Goal: Find contact information: Find contact information

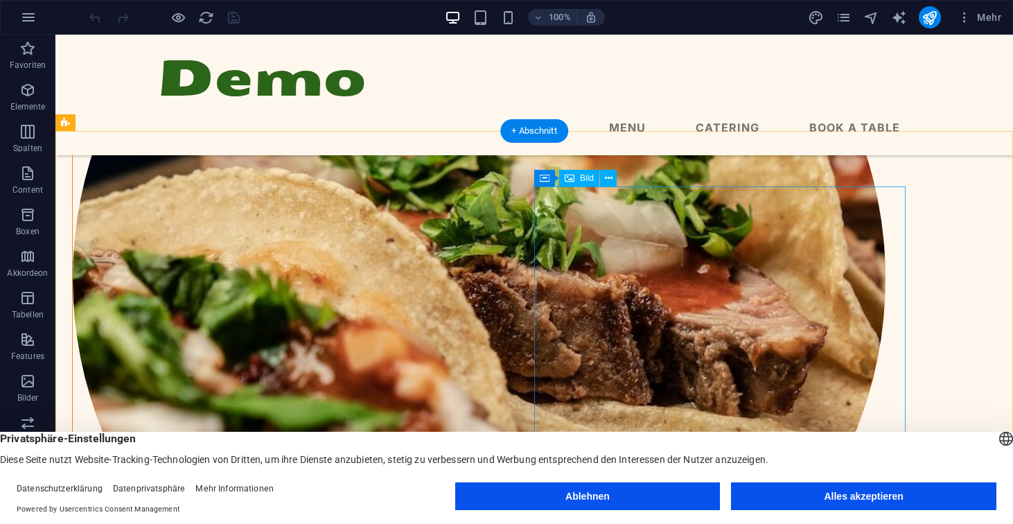
scroll to position [1145, 0]
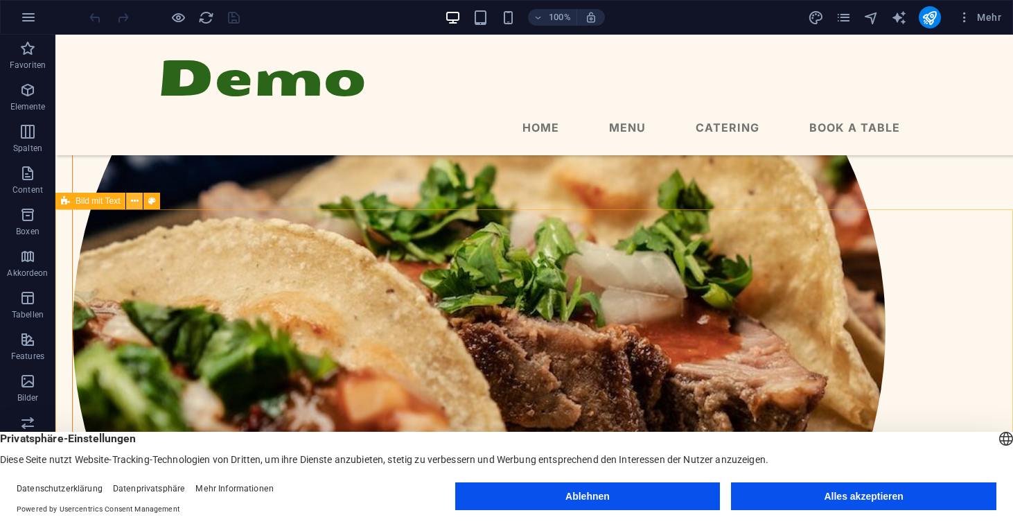
click at [134, 199] on icon at bounding box center [135, 201] width 8 height 15
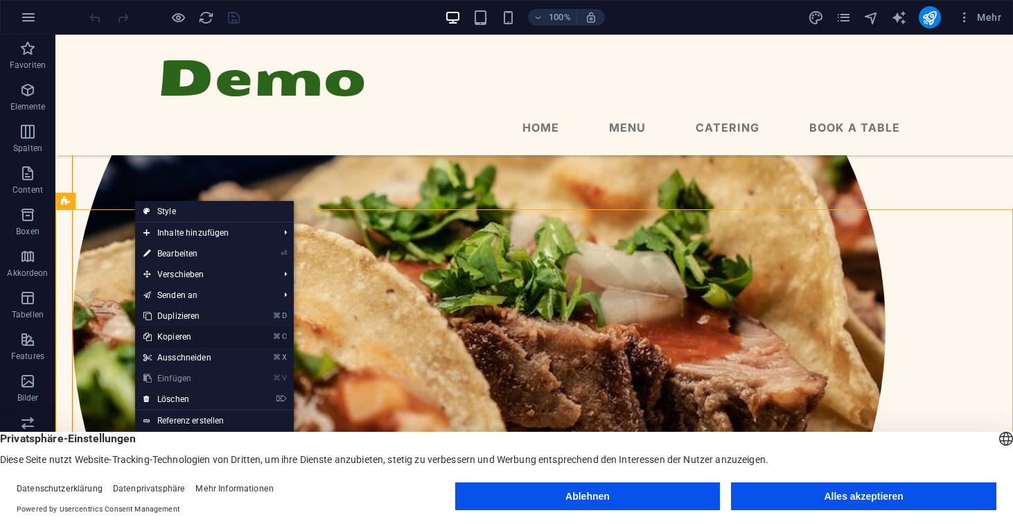
click at [197, 337] on link "⌘ C Kopieren" at bounding box center [188, 336] width 107 height 21
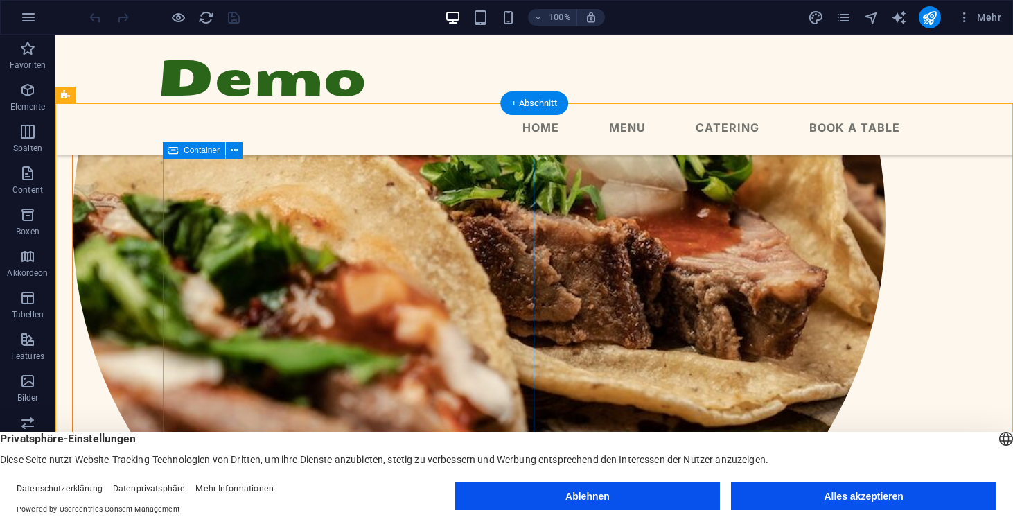
scroll to position [1250, 0]
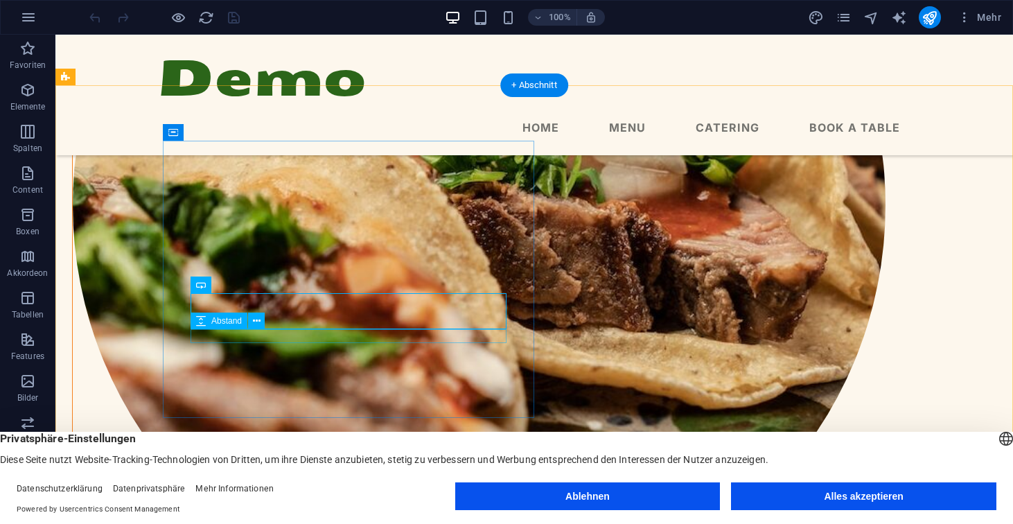
scroll to position [1287, 0]
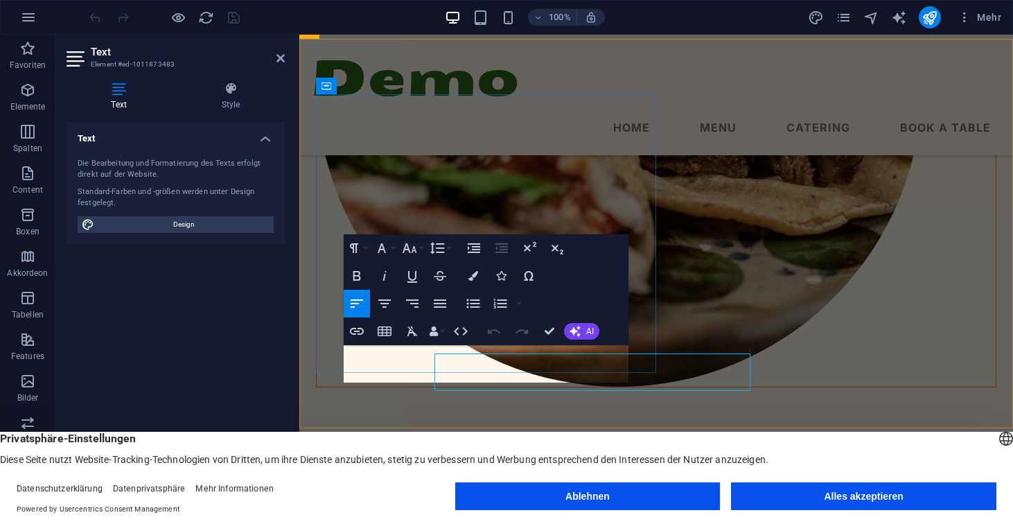
scroll to position [1258, 0]
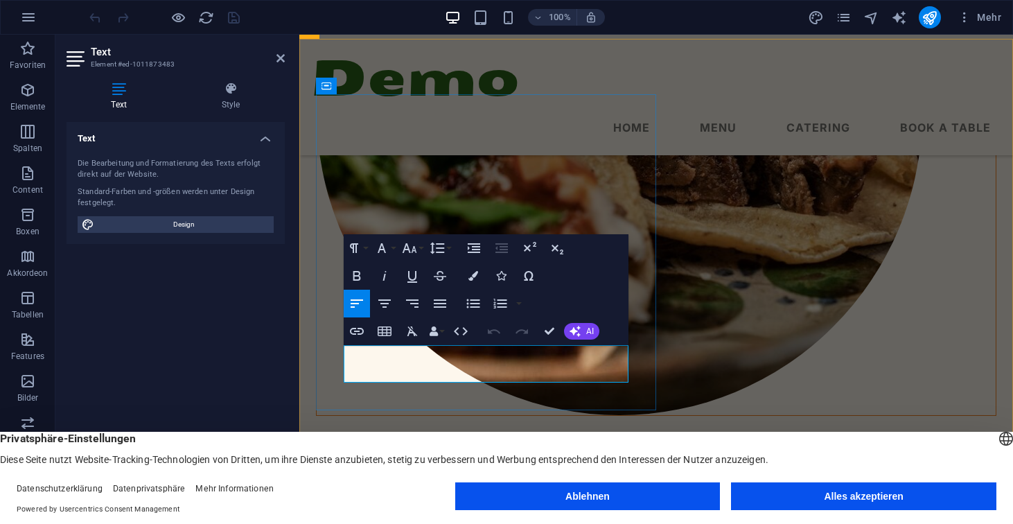
copy div "Email: [EMAIL_ADDRESS][DOMAIN_NAME] Telefon & WhatsApp: [PHONE_NUMBER]"
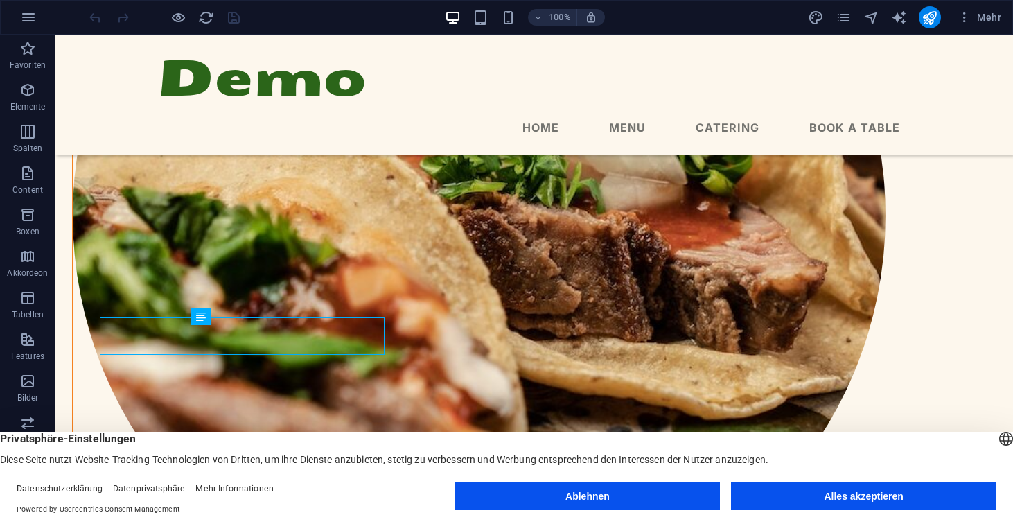
scroll to position [1287, 0]
